Goal: Navigation & Orientation: Find specific page/section

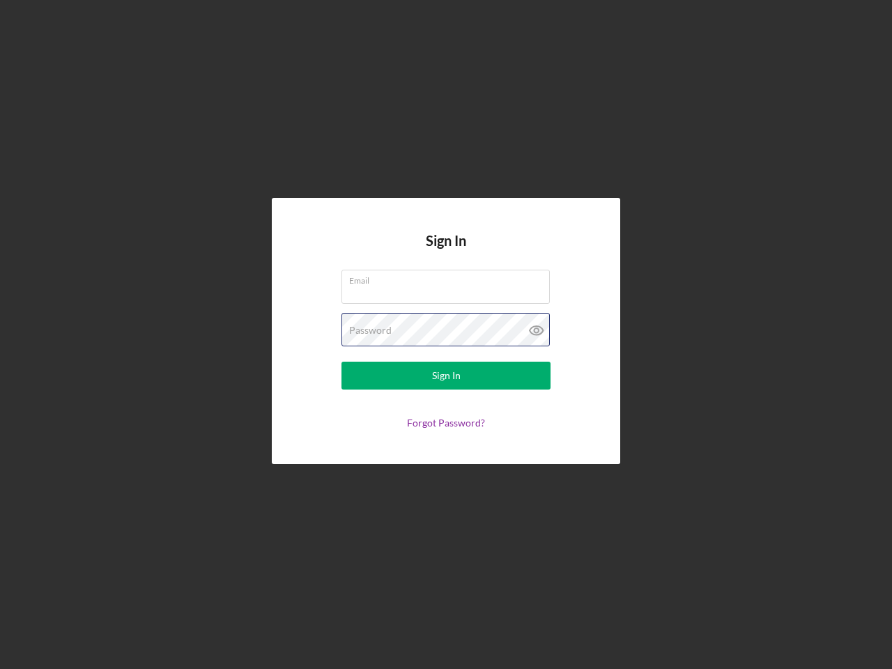
click at [446, 335] on div "Password" at bounding box center [446, 330] width 209 height 35
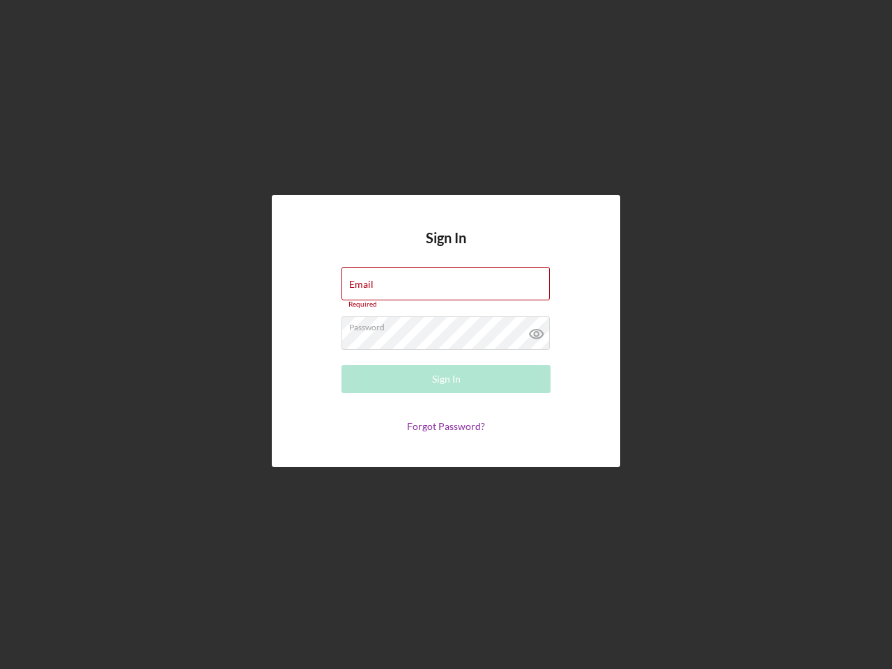
click at [537, 330] on icon at bounding box center [536, 333] width 35 height 35
